Goal: Task Accomplishment & Management: Manage account settings

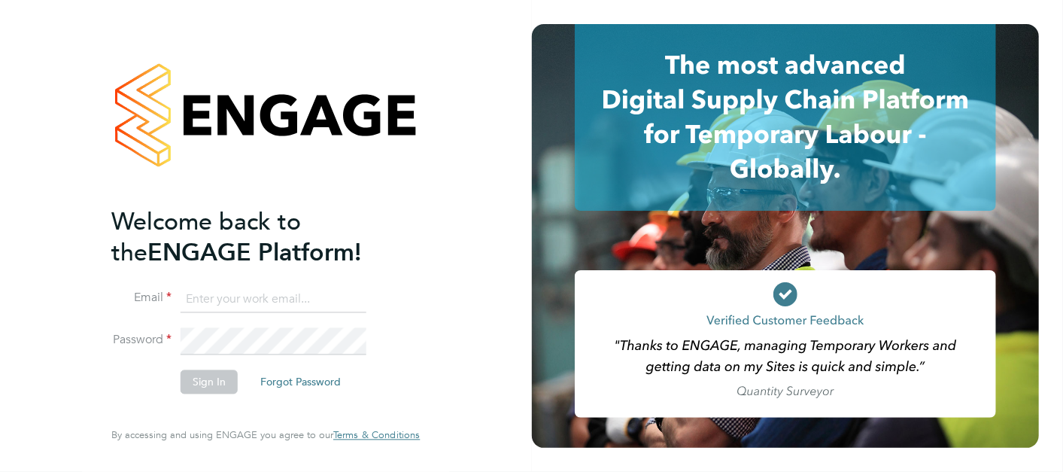
type input "lewis.jenner@cpplc.com"
click at [196, 374] on button "Sign In" at bounding box center [209, 381] width 57 height 24
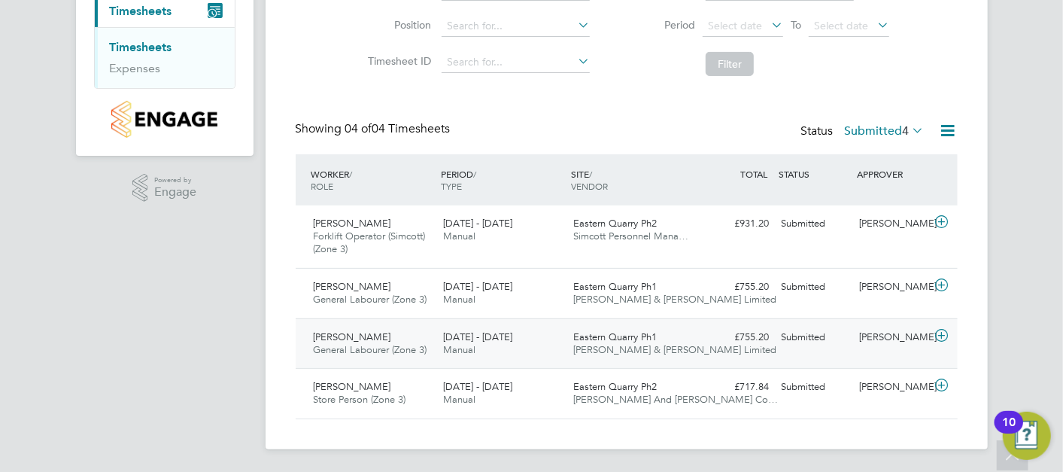
click at [409, 339] on div "Ejiro Erhurhu General Labourer (Zone 3) 25 - 31 Aug 2025" at bounding box center [373, 344] width 130 height 38
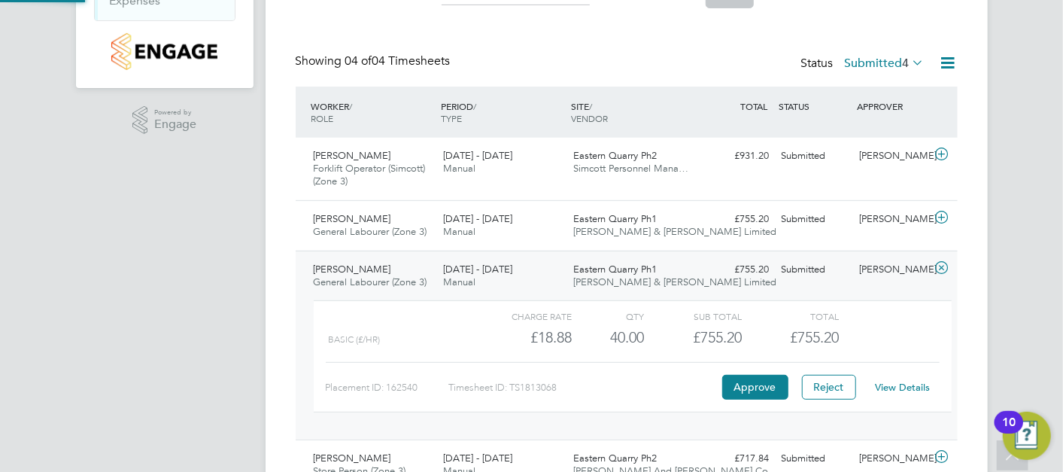
scroll to position [357, 0]
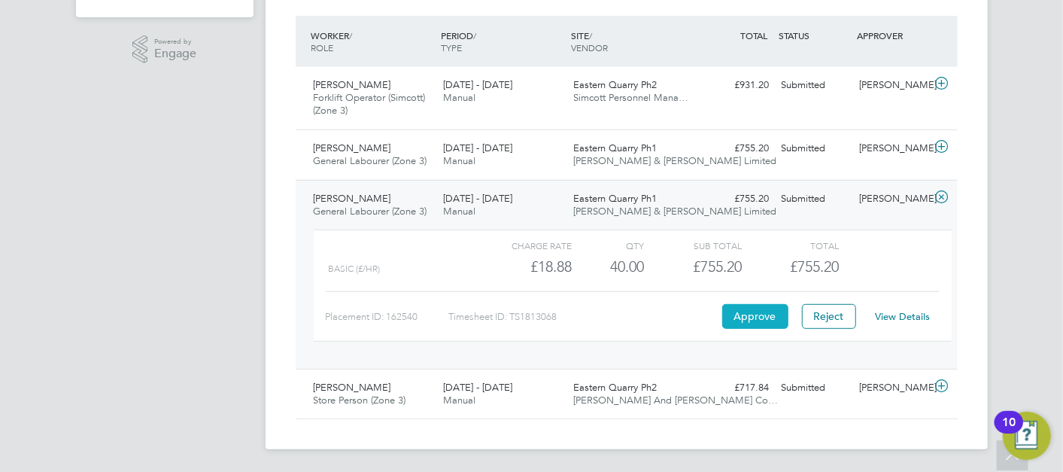
click at [753, 319] on button "Approve" at bounding box center [755, 316] width 66 height 24
click at [423, 152] on div "Junior Nwabueze General Labourer (Zone 3) 25 - 31 Aug 2025" at bounding box center [373, 155] width 130 height 38
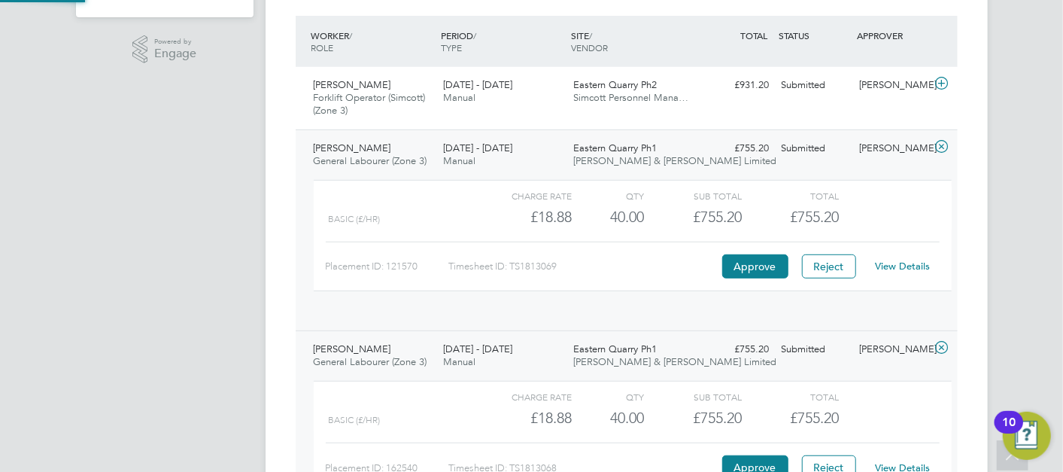
scroll to position [26, 146]
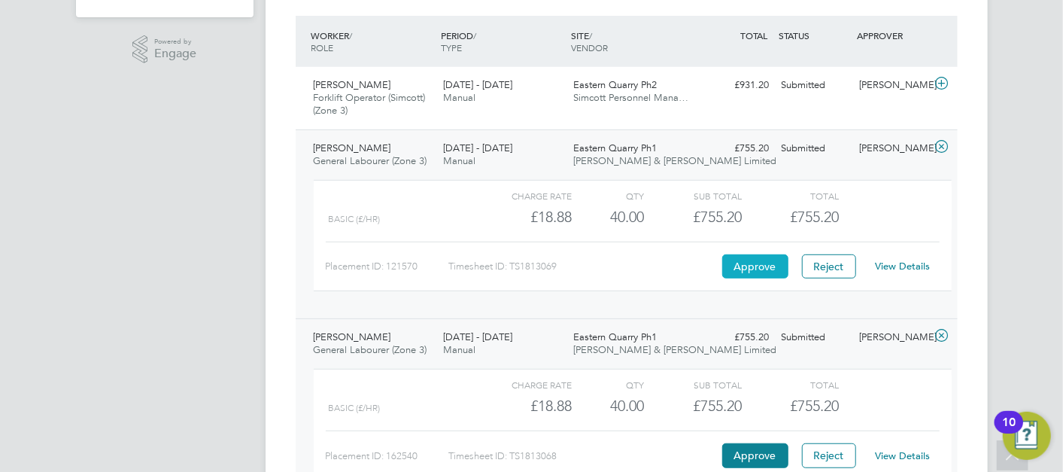
click at [749, 258] on button "Approve" at bounding box center [755, 266] width 66 height 24
click at [428, 87] on div "Josh Parmenter Forklift Operator (Simcott) (Zone 3) 25 - 31 Aug 2025" at bounding box center [373, 98] width 130 height 50
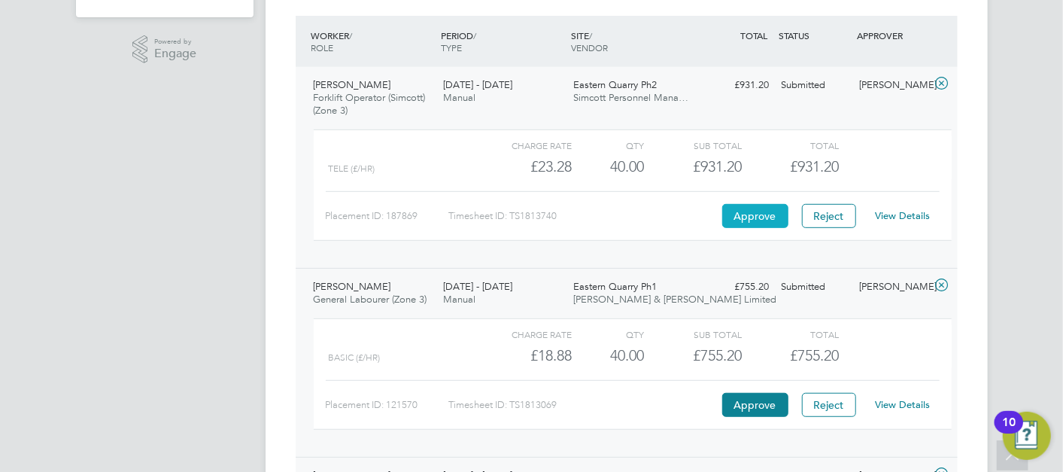
click at [754, 214] on button "Approve" at bounding box center [755, 216] width 66 height 24
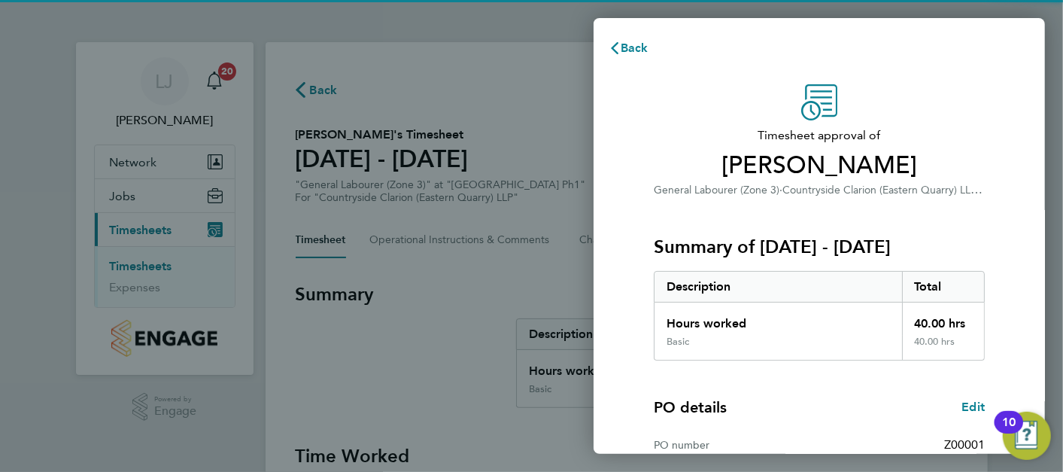
scroll to position [205, 0]
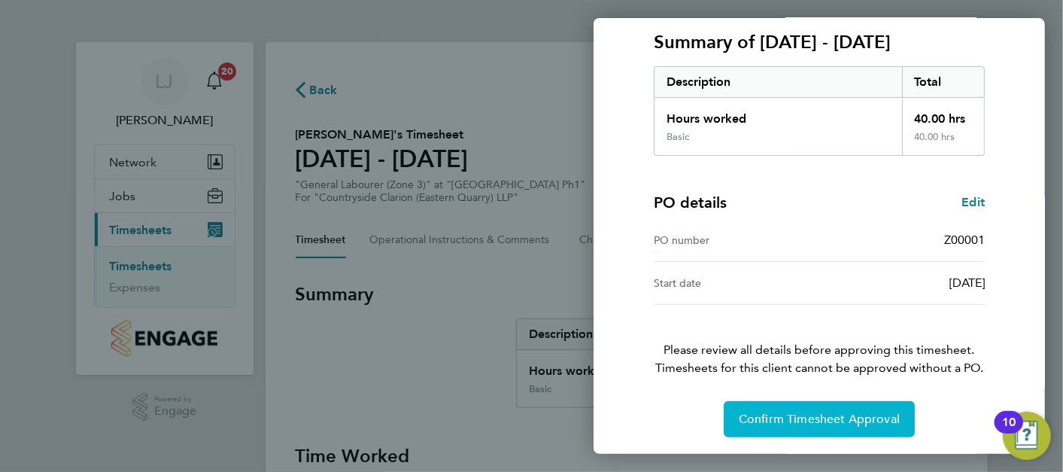
click at [812, 412] on span "Confirm Timesheet Approval" at bounding box center [819, 419] width 161 height 15
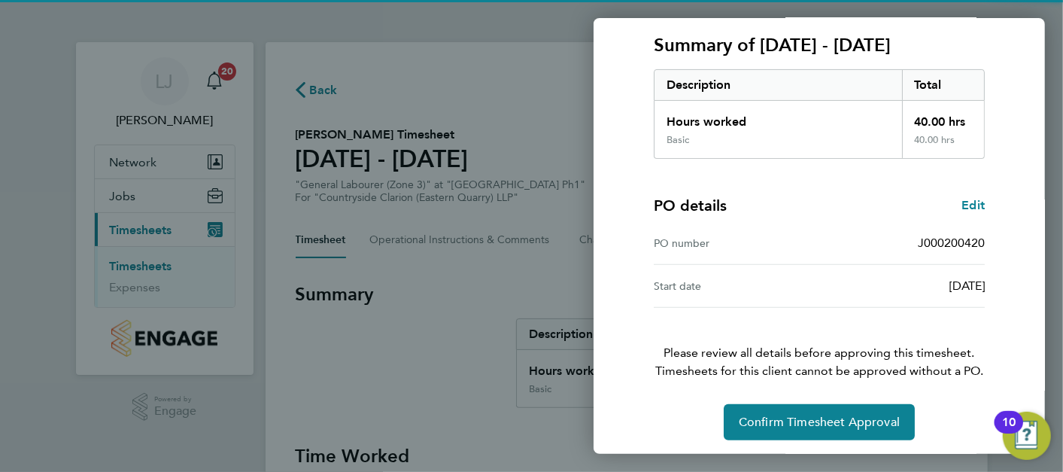
scroll to position [205, 0]
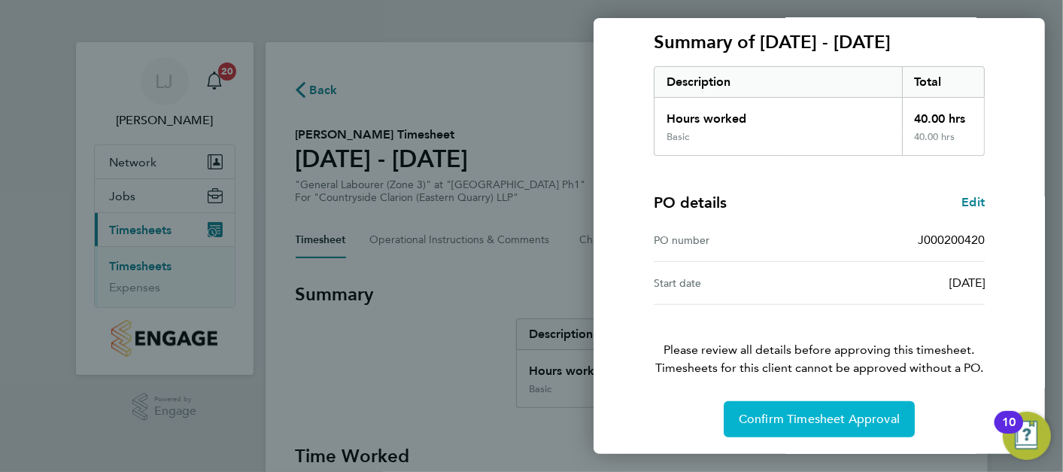
click at [831, 415] on span "Confirm Timesheet Approval" at bounding box center [819, 419] width 161 height 15
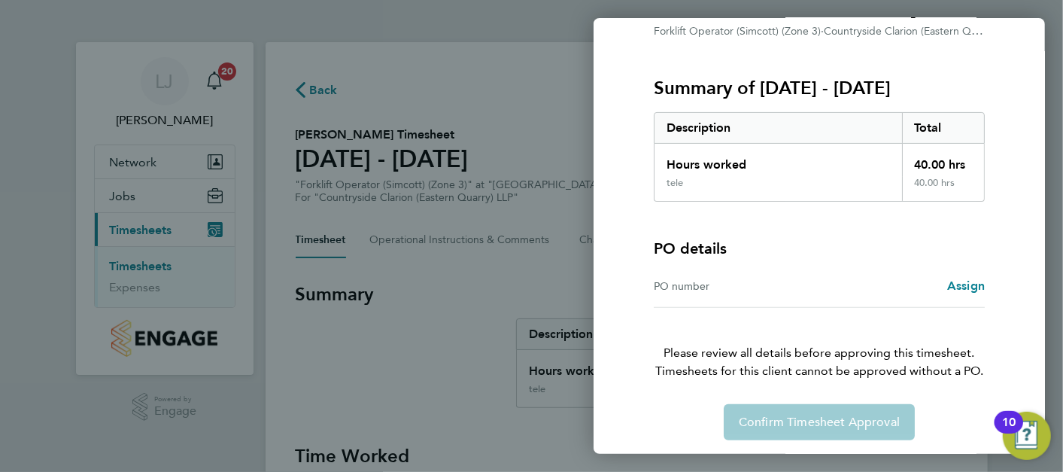
scroll to position [162, 0]
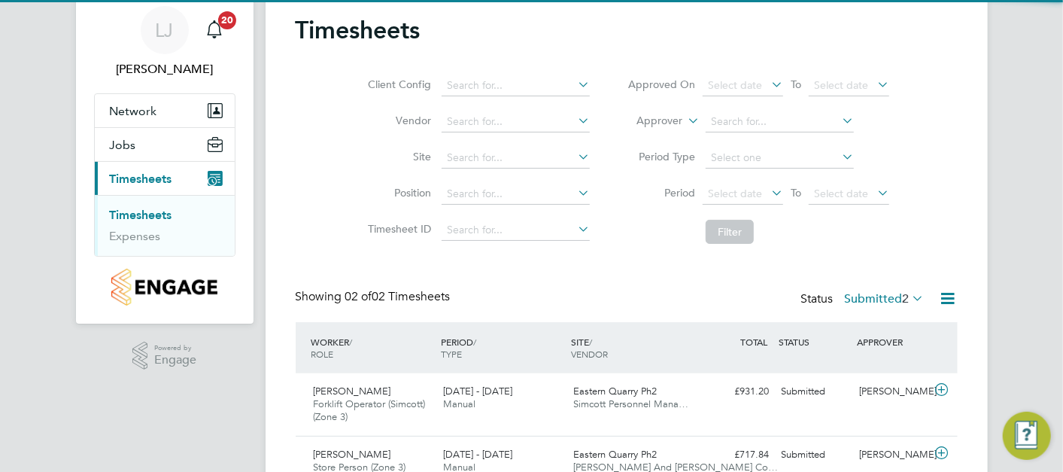
scroll to position [119, 0]
